Goal: Task Accomplishment & Management: Complete application form

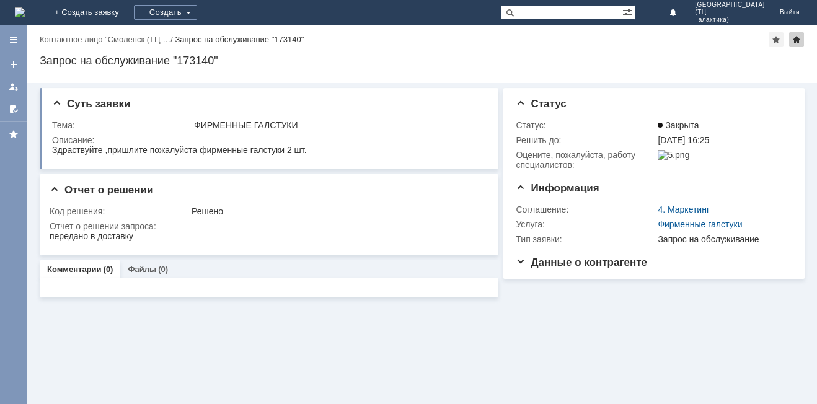
click at [796, 42] on div at bounding box center [796, 39] width 15 height 15
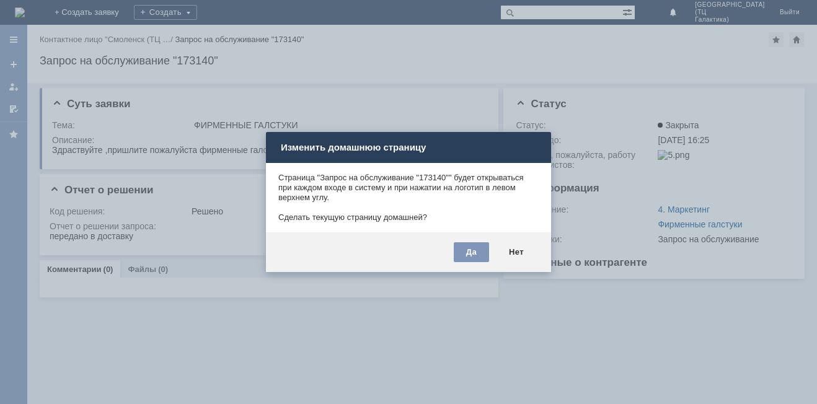
click at [507, 358] on div at bounding box center [408, 202] width 817 height 404
click at [524, 256] on div "Нет" at bounding box center [516, 252] width 40 height 20
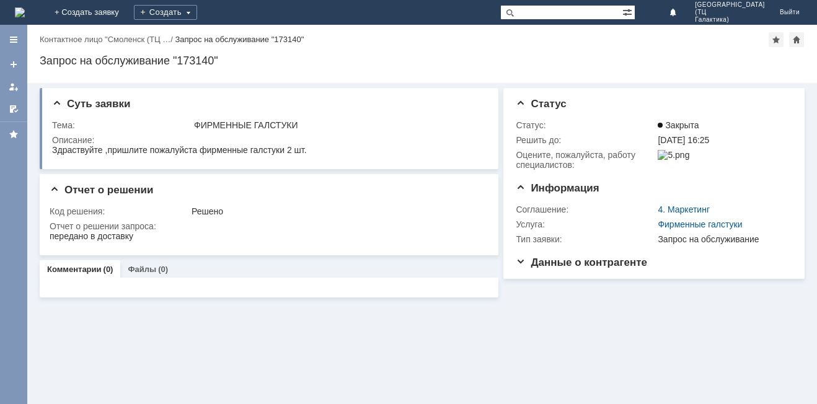
click at [25, 12] on img at bounding box center [20, 12] width 10 height 10
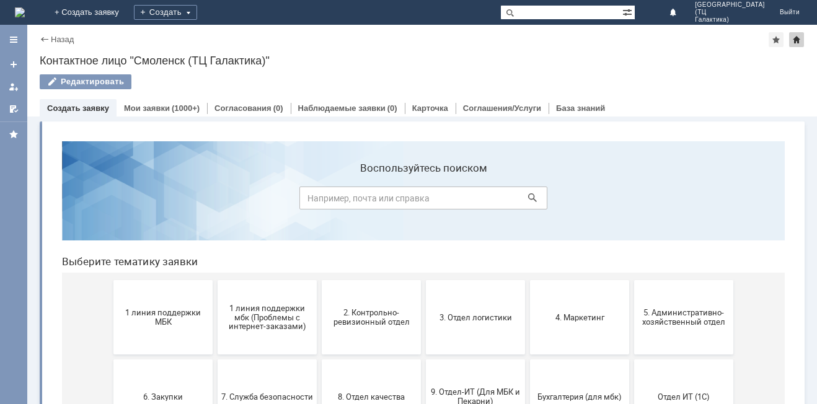
click at [800, 38] on div at bounding box center [796, 39] width 15 height 15
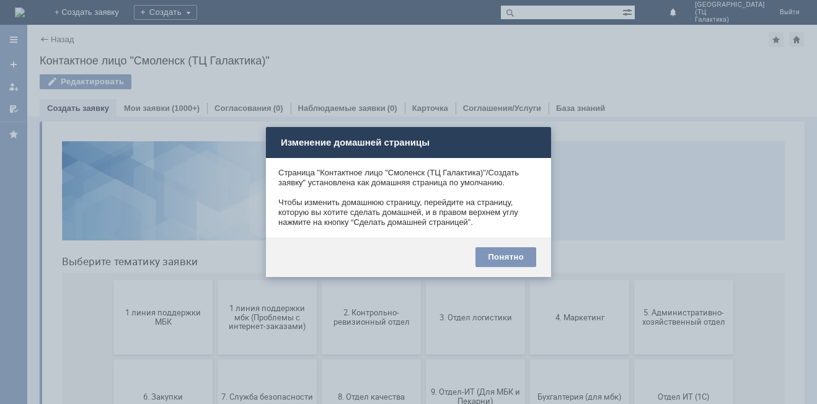
click at [677, 73] on div at bounding box center [408, 202] width 817 height 404
click at [116, 65] on div at bounding box center [408, 202] width 817 height 404
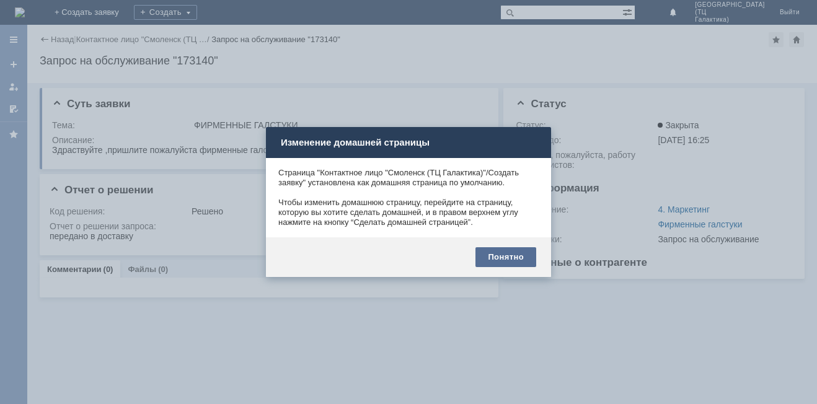
click at [496, 263] on div "Понятно" at bounding box center [505, 257] width 61 height 20
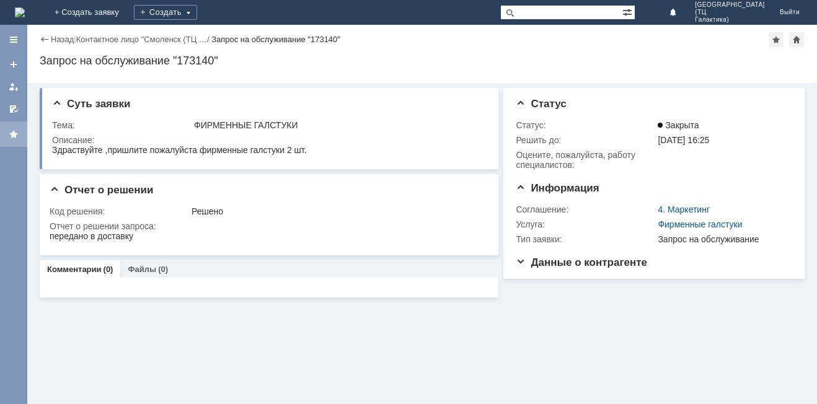
click at [14, 135] on div at bounding box center [14, 135] width 10 height 10
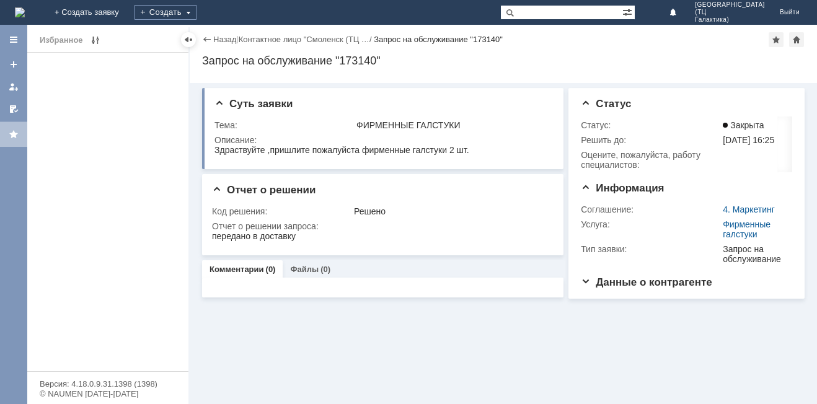
click at [14, 135] on div at bounding box center [14, 135] width 10 height 10
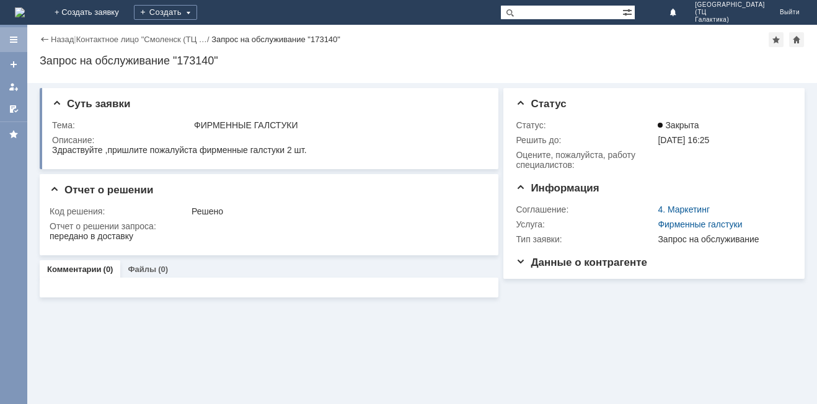
click at [12, 38] on div at bounding box center [14, 40] width 10 height 10
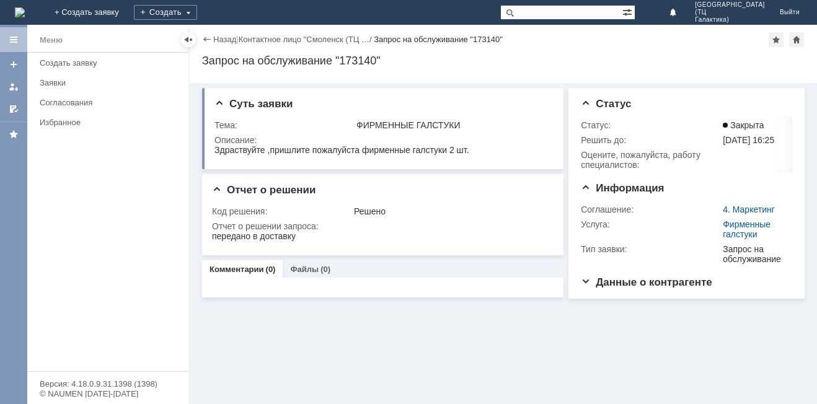
click at [11, 159] on div at bounding box center [13, 214] width 27 height 379
click at [346, 361] on div "Суть заявки Тема: ФИРМЕННЫЕ ГАЛСТУКИ Описание: Отчет о решении Код решения: Реш…" at bounding box center [503, 243] width 627 height 321
click at [12, 64] on div at bounding box center [14, 65] width 10 height 10
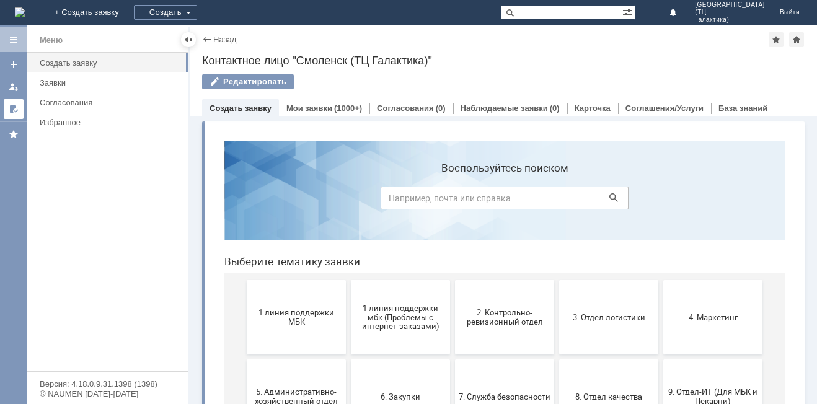
click at [14, 110] on div at bounding box center [14, 109] width 10 height 10
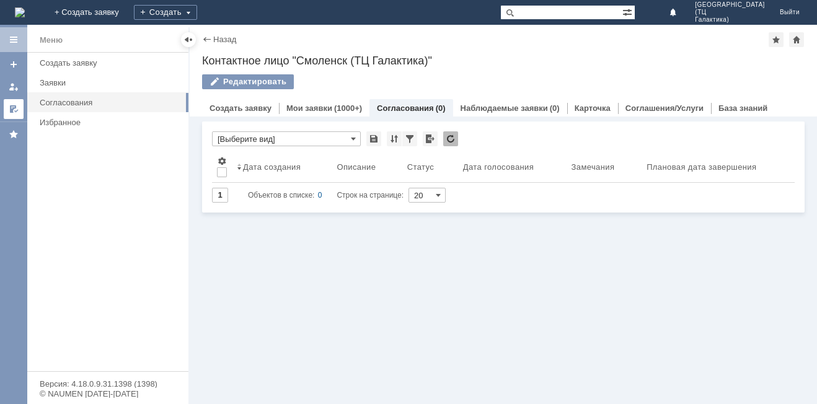
click at [14, 110] on div at bounding box center [14, 109] width 10 height 10
click at [206, 38] on div "Назад" at bounding box center [219, 39] width 34 height 9
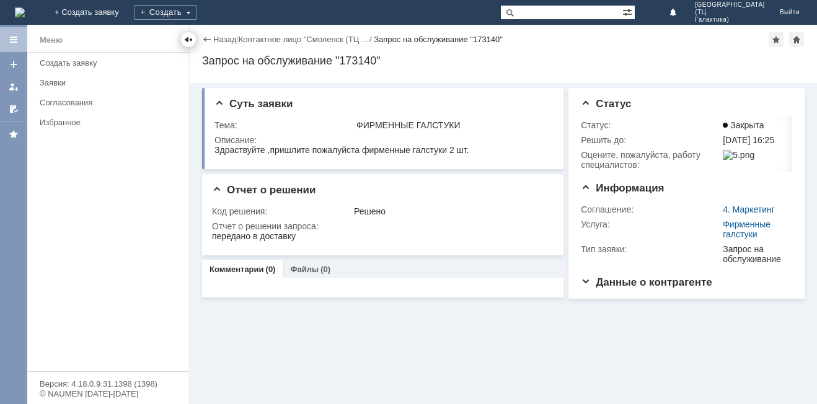
click at [190, 41] on div at bounding box center [188, 40] width 10 height 10
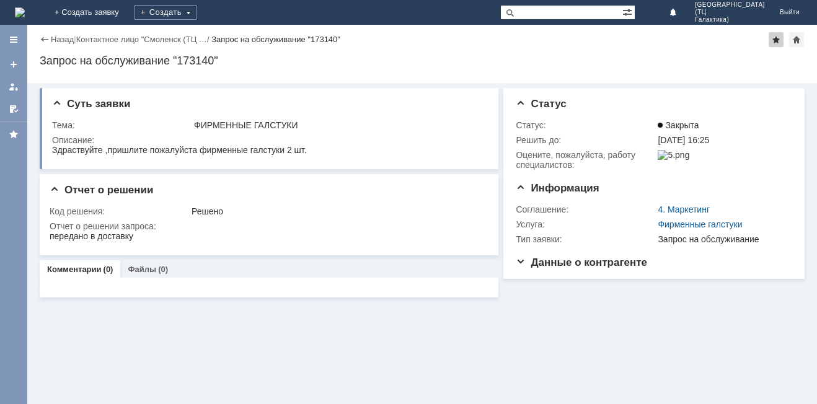
click at [780, 38] on div at bounding box center [776, 39] width 15 height 15
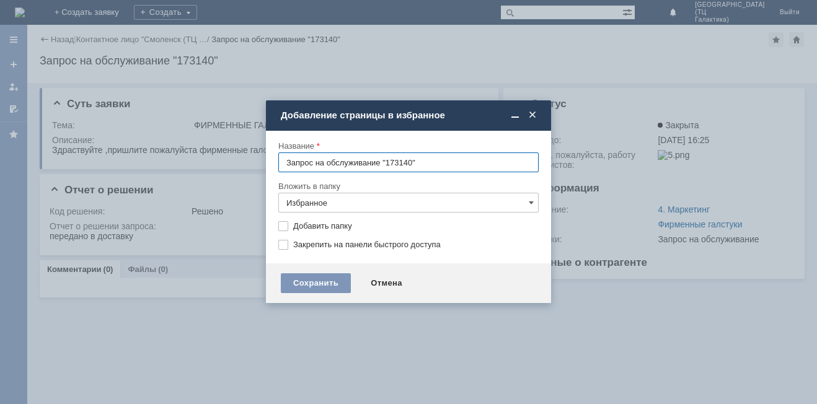
click at [532, 117] on span at bounding box center [532, 115] width 12 height 11
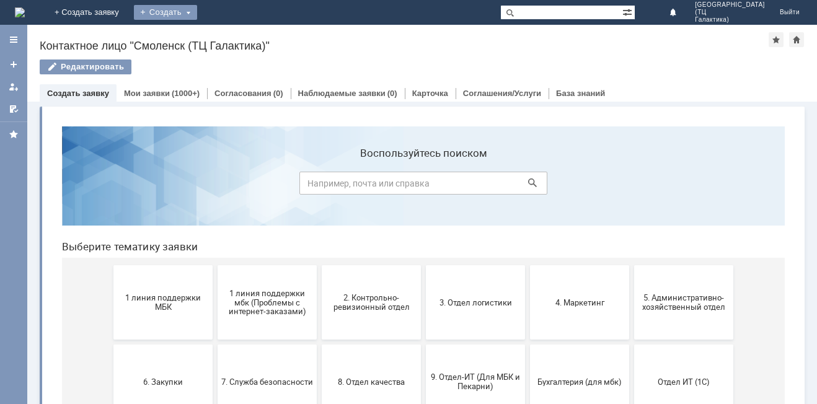
click at [197, 7] on div "Создать" at bounding box center [165, 12] width 63 height 15
click at [231, 38] on link "Заявка" at bounding box center [183, 37] width 94 height 15
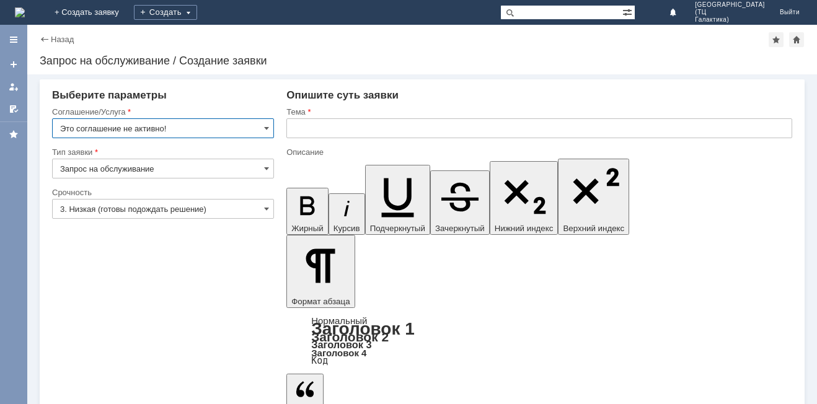
click at [254, 130] on input "Это соглашение не активно!" at bounding box center [163, 128] width 222 height 20
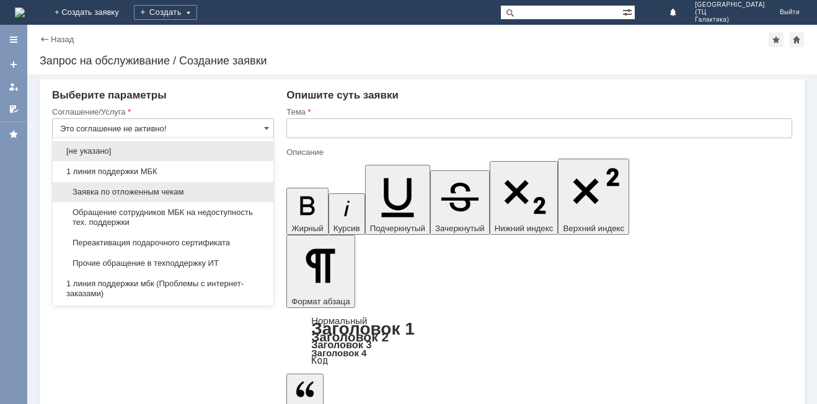
click at [175, 190] on span "Заявка по отложенным чекам" at bounding box center [163, 192] width 206 height 10
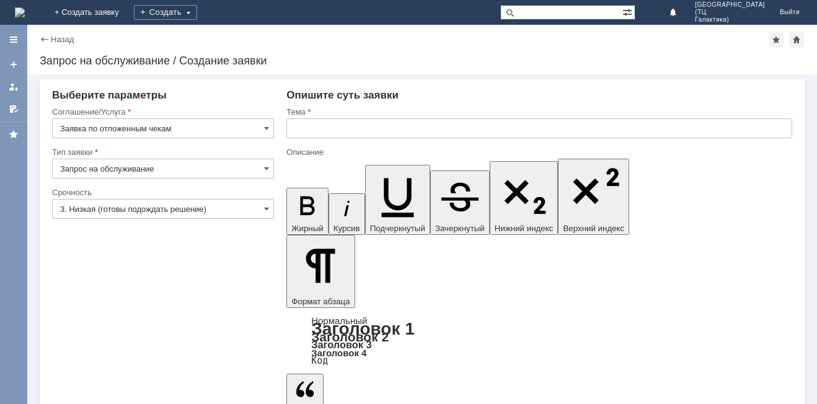
type input "Заявка по отложенным чекам"
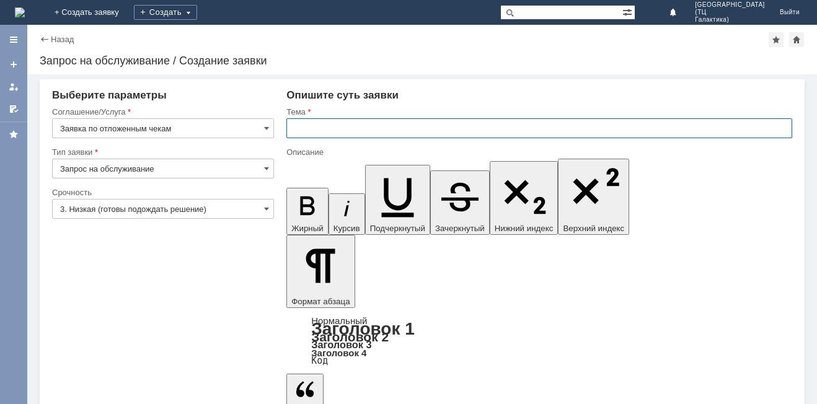
click at [326, 128] on input "text" at bounding box center [539, 128] width 506 height 20
type input "отложенный чек"
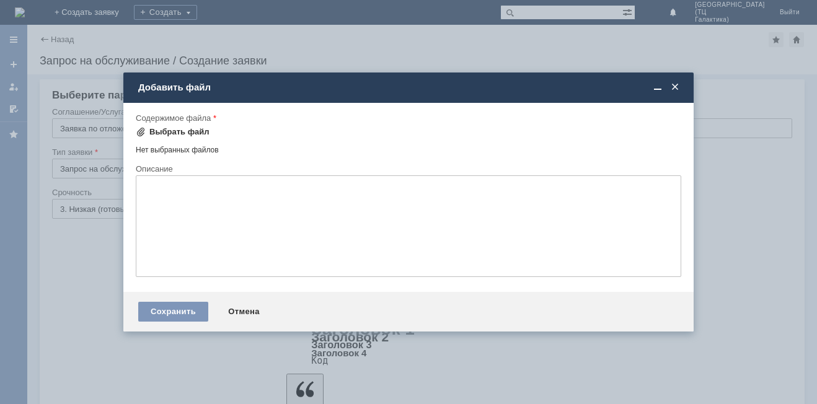
click at [179, 129] on div "Выбрать файл" at bounding box center [179, 132] width 60 height 10
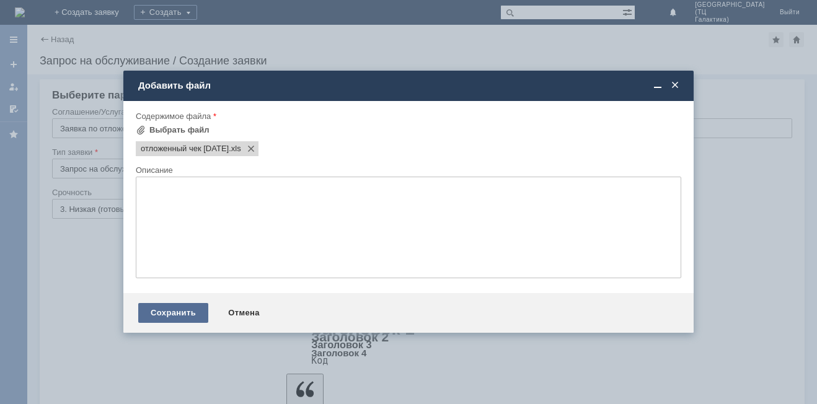
click at [166, 315] on div "Сохранить" at bounding box center [173, 313] width 70 height 20
